Goal: Transaction & Acquisition: Purchase product/service

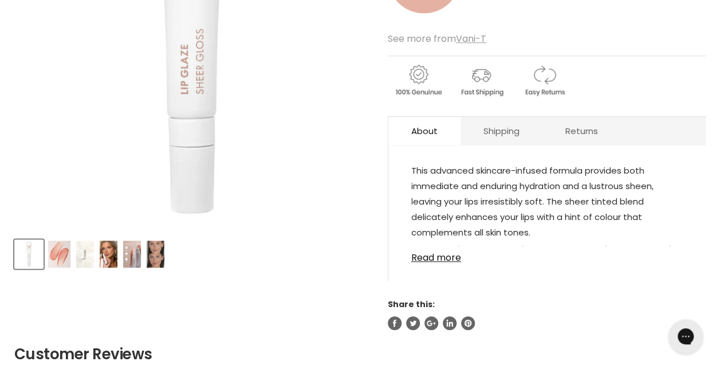
scroll to position [317, 0]
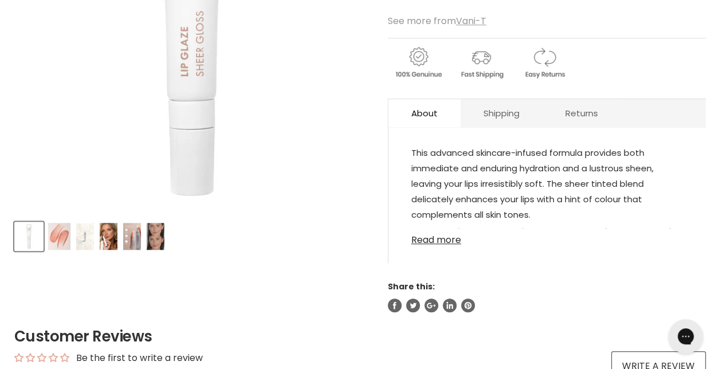
click at [434, 244] on link "Read more" at bounding box center [546, 236] width 271 height 17
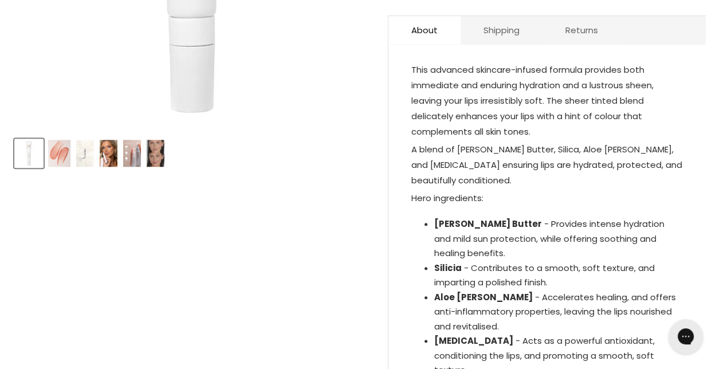
scroll to position [383, 0]
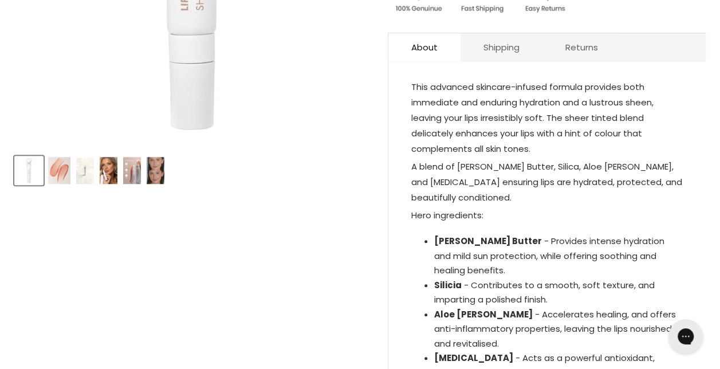
drag, startPoint x: 636, startPoint y: 261, endPoint x: 409, endPoint y: 85, distance: 286.6
click at [409, 85] on div "This advanced skincare-infused formula provides both immediate and enduring hyd…" at bounding box center [546, 273] width 317 height 401
copy div "This advanced skincare-infused formula provides both immediate and enduring hyd…"
click at [62, 175] on img "Product thumbnails" at bounding box center [59, 170] width 22 height 27
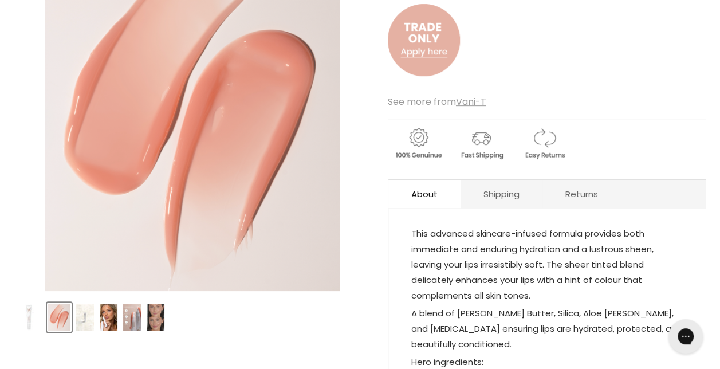
scroll to position [227, 0]
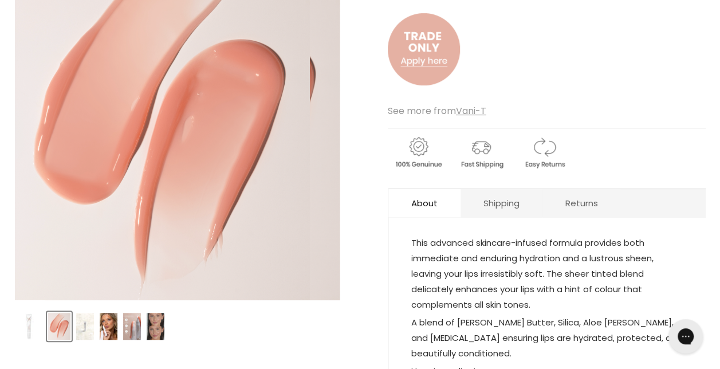
click at [183, 119] on img "Vani-T Lip Glaze Sheer Gloss image. Click or Scroll to Zoom." at bounding box center [162, 122] width 295 height 356
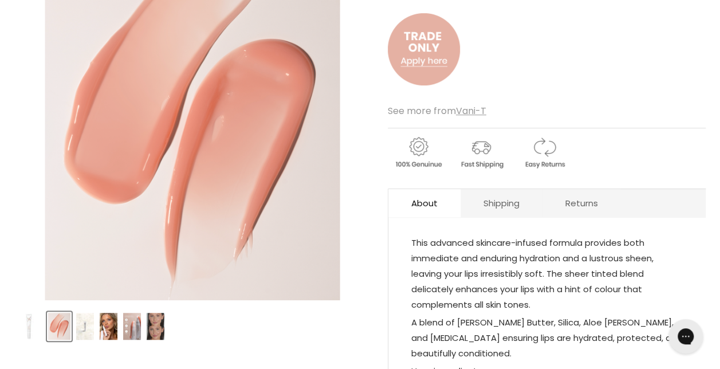
click at [131, 323] on img "Product thumbnails" at bounding box center [132, 326] width 18 height 27
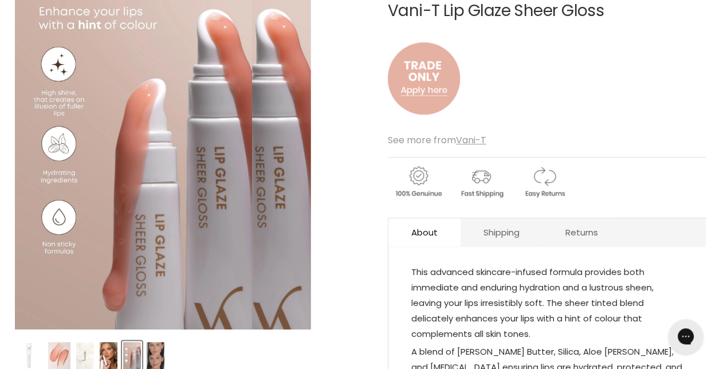
scroll to position [205, 0]
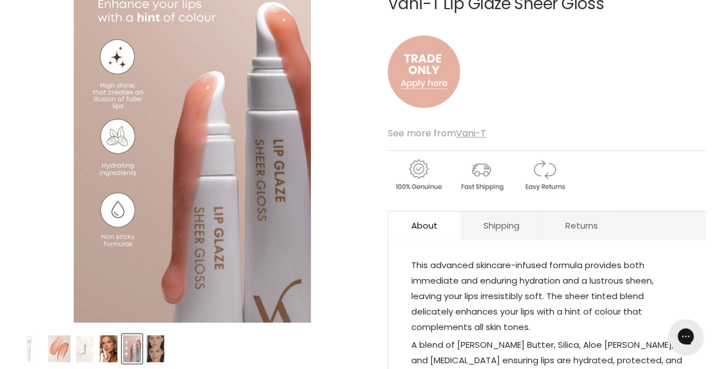
click at [329, 329] on div "Click or scroll to zoom Tap or pinch to zoom Click or scroll to zoom" at bounding box center [192, 165] width 356 height 397
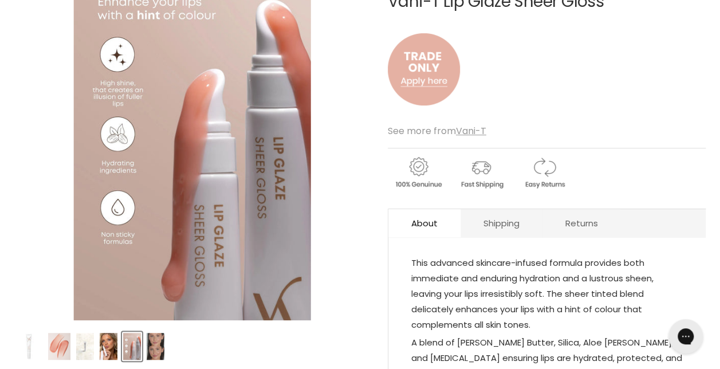
scroll to position [265, 0]
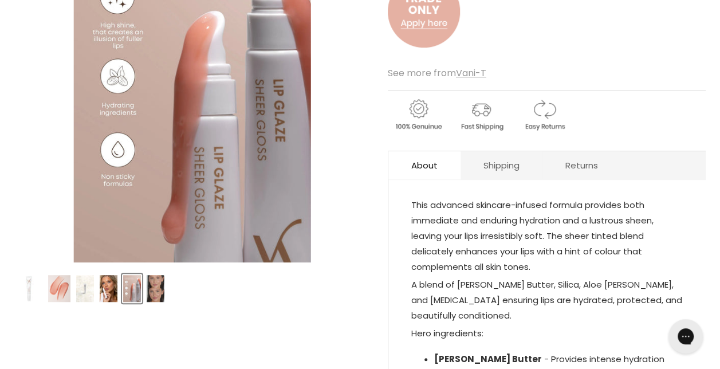
click at [156, 297] on img "Product thumbnails" at bounding box center [156, 288] width 18 height 27
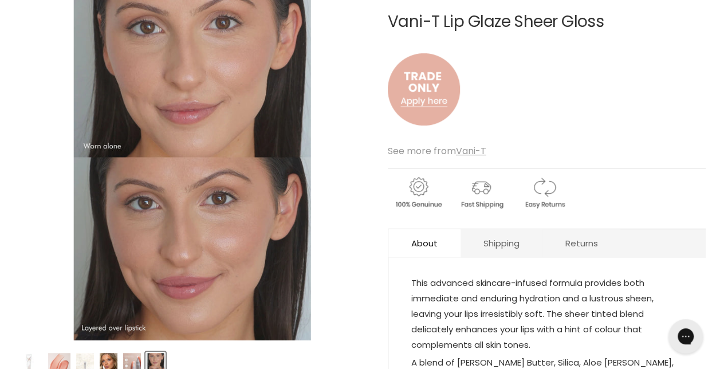
scroll to position [186, 0]
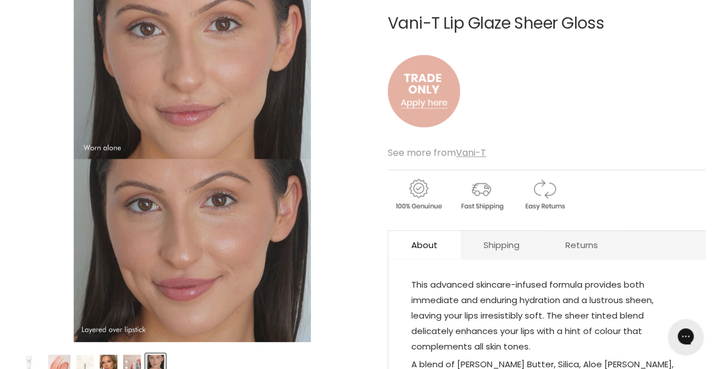
click at [92, 356] on img "Product thumbnails" at bounding box center [85, 367] width 18 height 27
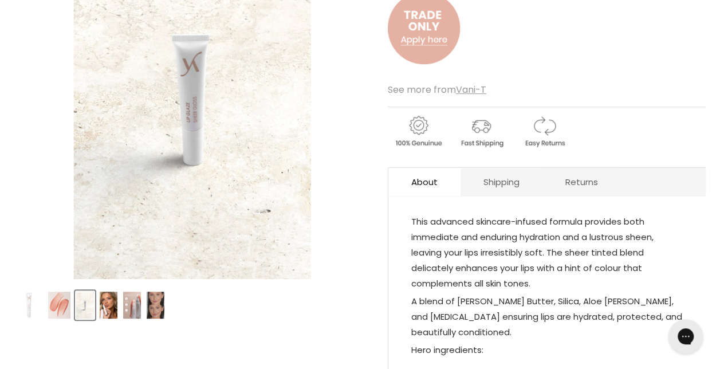
scroll to position [248, 0]
